Goal: Complete application form

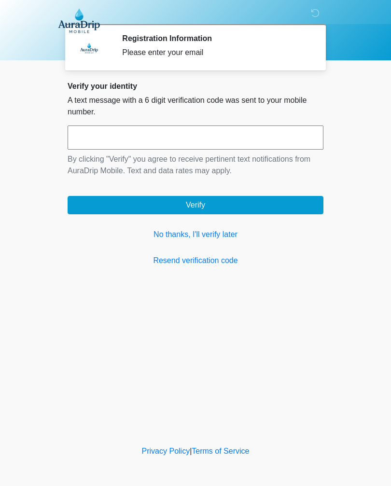
click at [113, 129] on input "text" at bounding box center [196, 138] width 256 height 24
type input "******"
click at [88, 203] on button "Verify" at bounding box center [196, 205] width 256 height 18
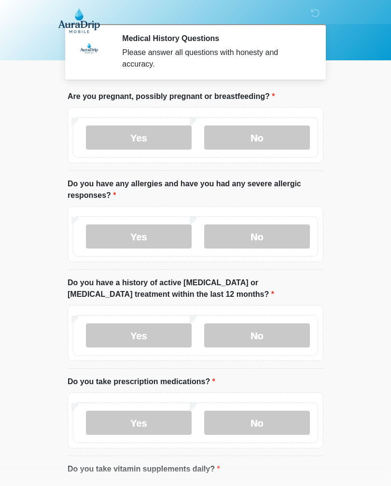
click at [243, 141] on label "No" at bounding box center [257, 138] width 106 height 24
click at [258, 236] on label "No" at bounding box center [257, 237] width 106 height 24
click at [245, 344] on label "No" at bounding box center [257, 336] width 106 height 24
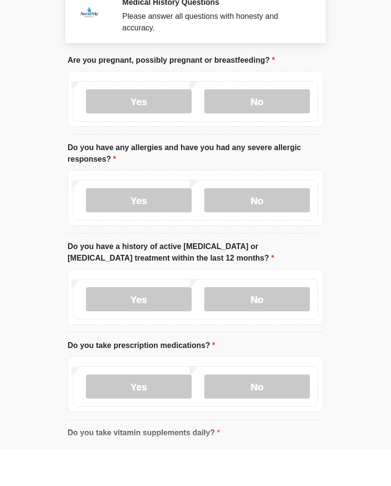
scroll to position [73, 0]
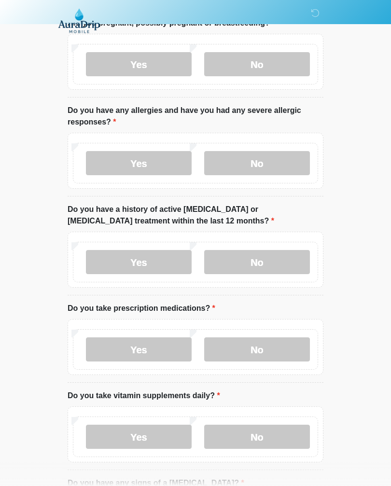
click at [239, 347] on label "No" at bounding box center [257, 350] width 106 height 24
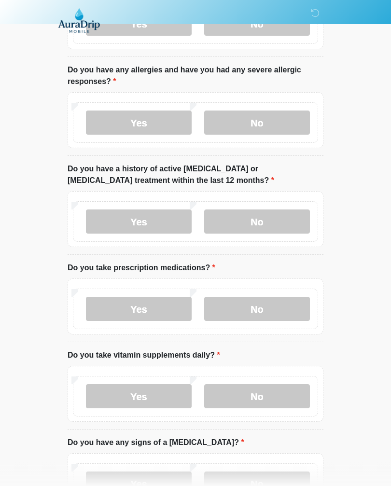
scroll to position [144, 0]
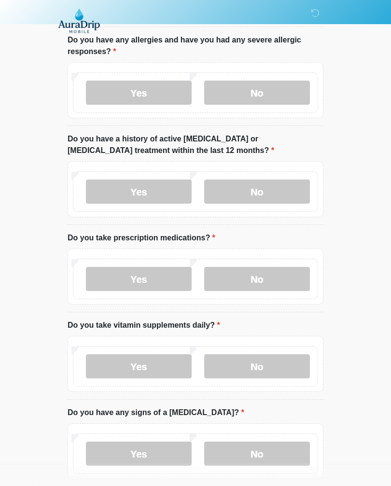
click at [115, 365] on label "Yes" at bounding box center [139, 367] width 106 height 24
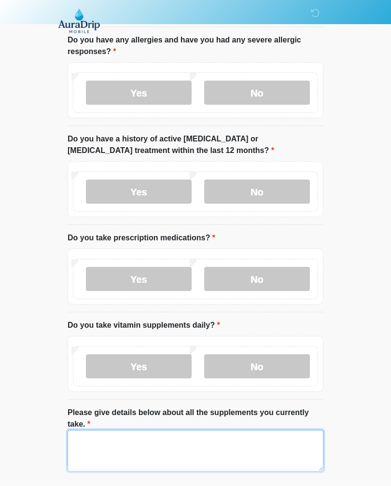
click at [144, 453] on textarea "Please give details below about all the supplements you currently take." at bounding box center [196, 451] width 256 height 42
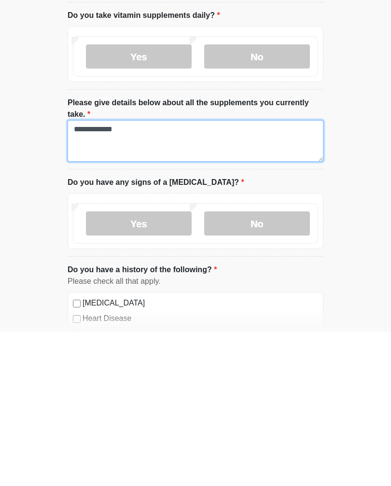
type textarea "**********"
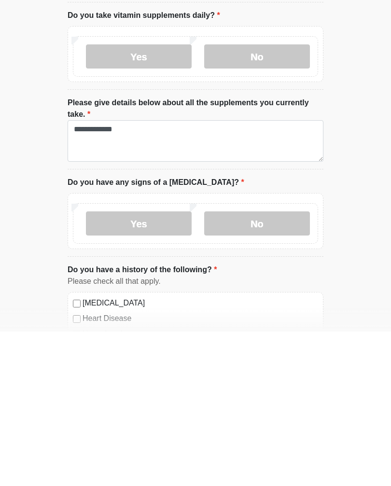
click at [224, 366] on label "No" at bounding box center [257, 378] width 106 height 24
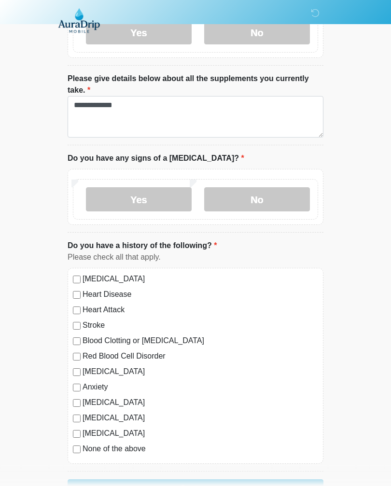
scroll to position [524, 0]
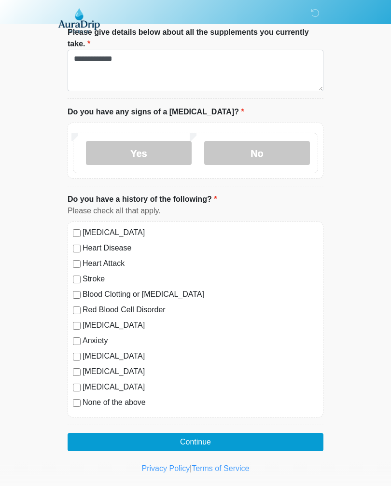
click at [76, 441] on button "Continue" at bounding box center [196, 443] width 256 height 18
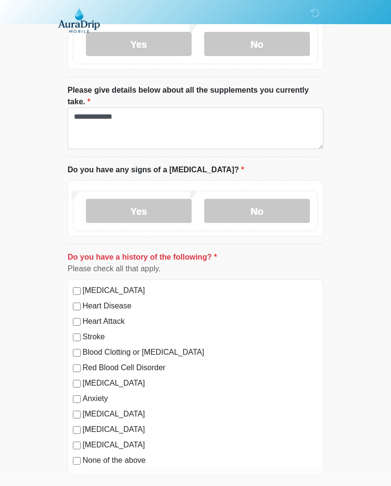
scroll to position [467, 0]
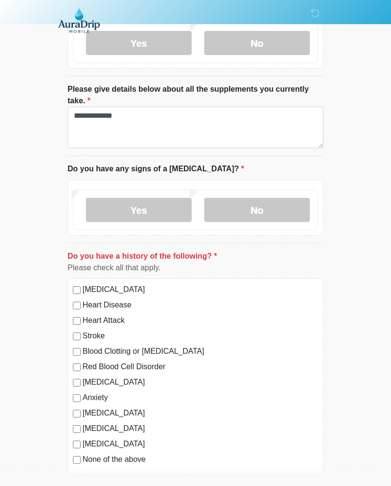
click at [239, 210] on label "No" at bounding box center [257, 211] width 106 height 24
click at [241, 211] on label "No" at bounding box center [257, 211] width 106 height 24
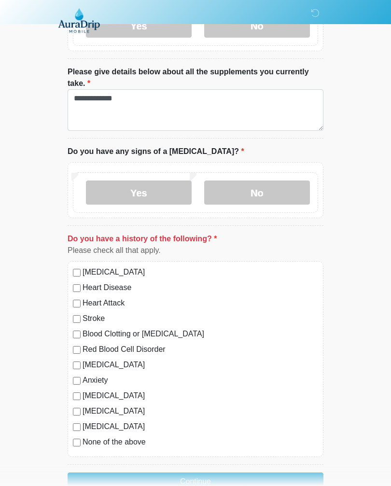
scroll to position [487, 0]
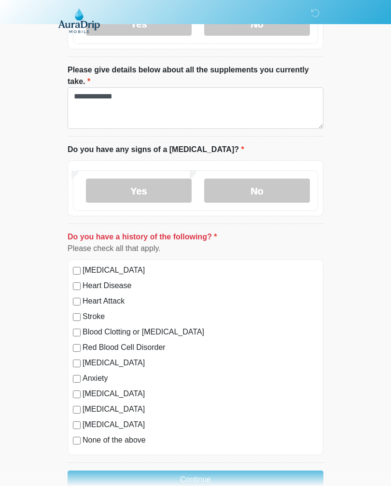
click at [116, 200] on label "Yes" at bounding box center [139, 191] width 106 height 24
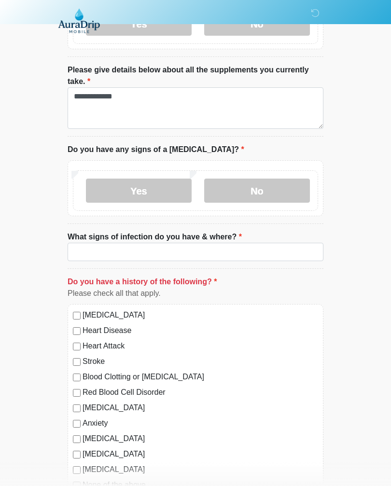
click at [233, 188] on label "No" at bounding box center [257, 191] width 106 height 24
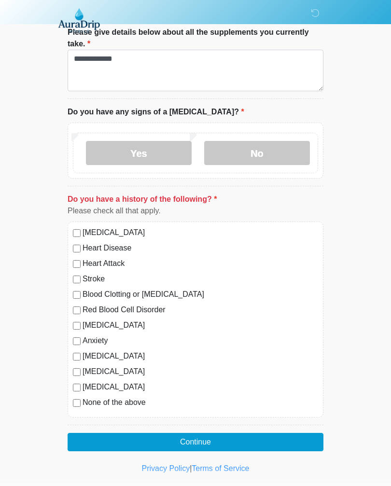
click at [83, 439] on button "Continue" at bounding box center [196, 443] width 256 height 18
click at [97, 402] on label "None of the above" at bounding box center [201, 404] width 236 height 12
click at [121, 440] on button "Continue" at bounding box center [196, 443] width 256 height 18
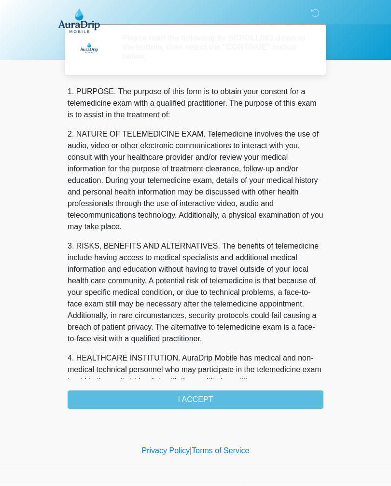
scroll to position [0, 0]
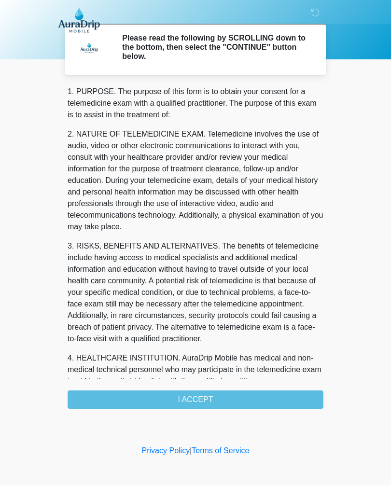
click at [123, 401] on div "1. PURPOSE. The purpose of this form is to obtain your consent for a telemedici…" at bounding box center [196, 247] width 256 height 323
click at [169, 398] on div "1. PURPOSE. The purpose of this form is to obtain your consent for a telemedici…" at bounding box center [196, 247] width 256 height 323
click at [191, 401] on div "1. PURPOSE. The purpose of this form is to obtain your consent for a telemedici…" at bounding box center [196, 247] width 256 height 323
click at [189, 404] on div "1. PURPOSE. The purpose of this form is to obtain your consent for a telemedici…" at bounding box center [196, 247] width 256 height 323
click at [185, 401] on div "1. PURPOSE. The purpose of this form is to obtain your consent for a telemedici…" at bounding box center [196, 247] width 256 height 323
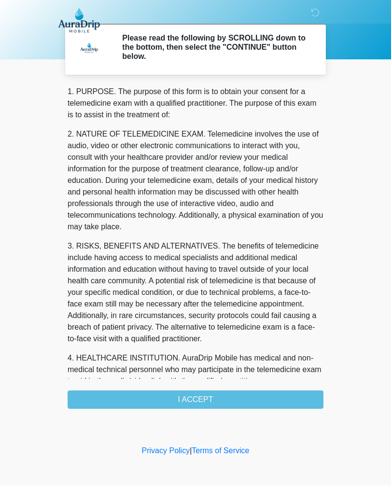
click at [297, 404] on div "1. PURPOSE. The purpose of this form is to obtain your consent for a telemedici…" at bounding box center [196, 247] width 256 height 323
click at [294, 401] on div "1. PURPOSE. The purpose of this form is to obtain your consent for a telemedici…" at bounding box center [196, 247] width 256 height 323
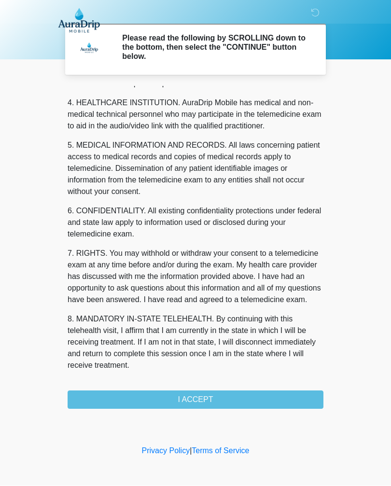
scroll to position [279, 0]
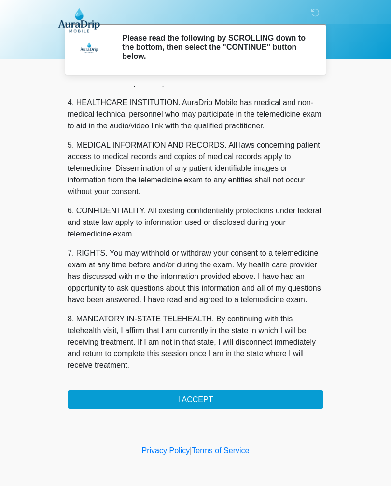
click at [196, 402] on button "I ACCEPT" at bounding box center [196, 400] width 256 height 18
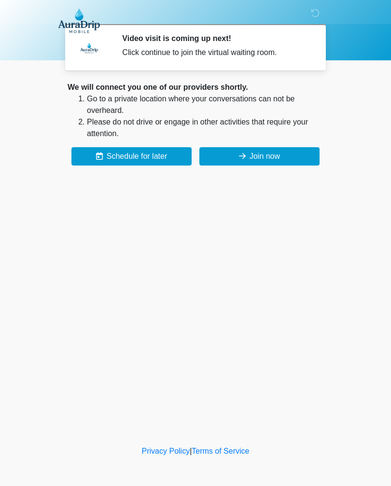
click at [232, 154] on button "Join now" at bounding box center [259, 156] width 120 height 18
